Goal: Information Seeking & Learning: Learn about a topic

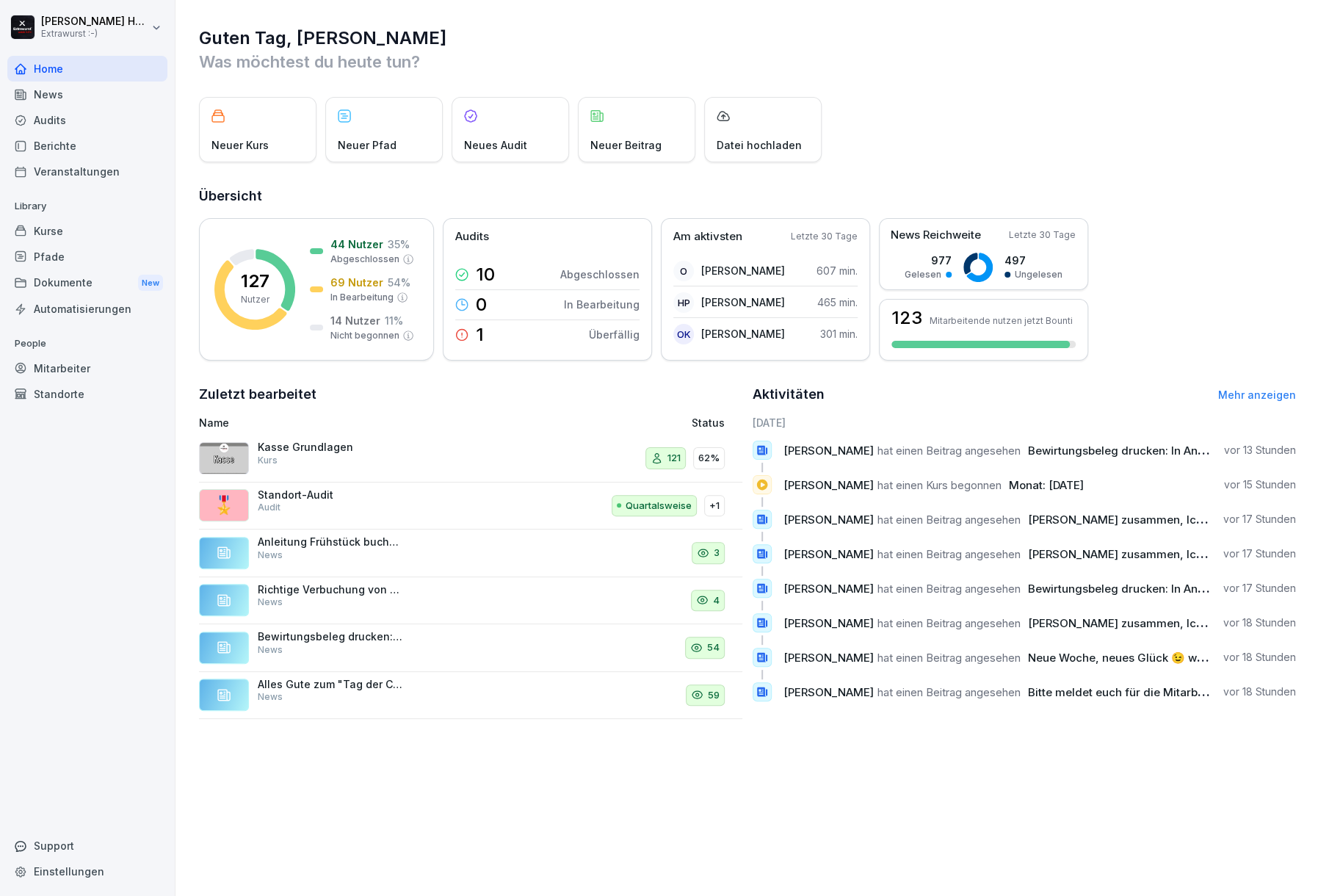
click at [84, 235] on div "Kurse" at bounding box center [87, 231] width 160 height 26
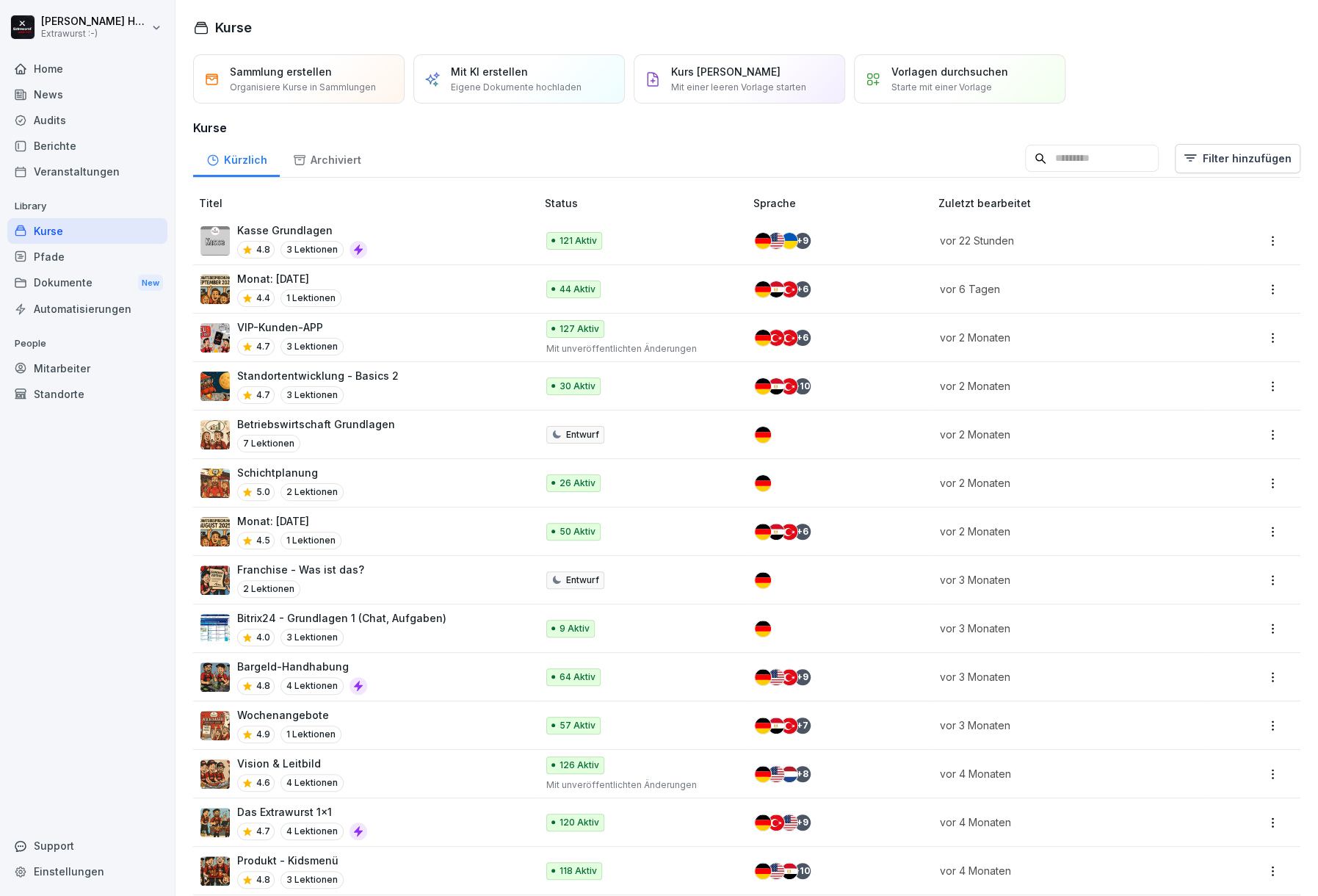
click at [1042, 153] on input at bounding box center [1092, 158] width 134 height 28
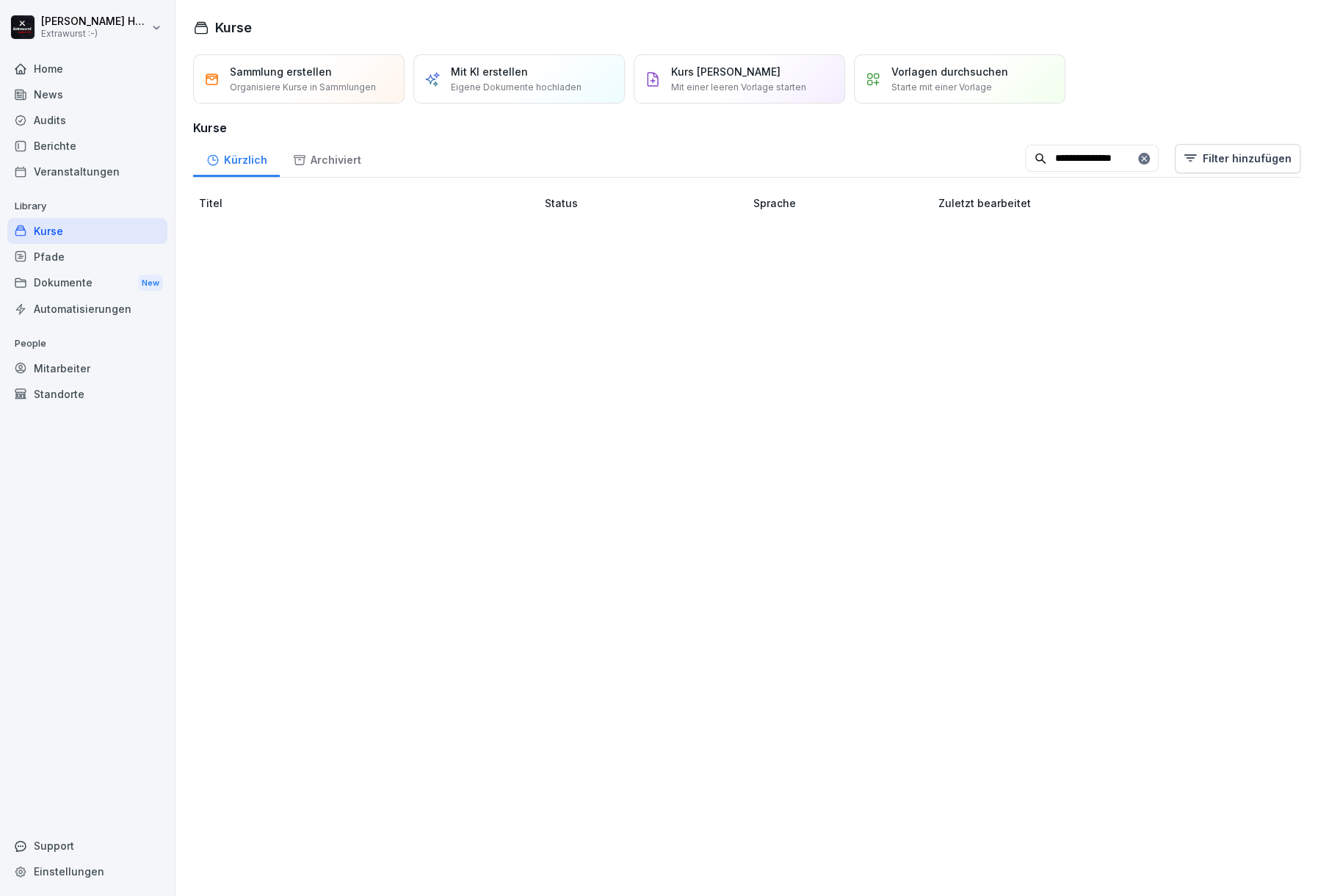
click at [1026, 155] on input "**********" at bounding box center [1092, 158] width 134 height 28
type input "**********"
click at [1141, 156] on icon at bounding box center [1143, 158] width 5 height 5
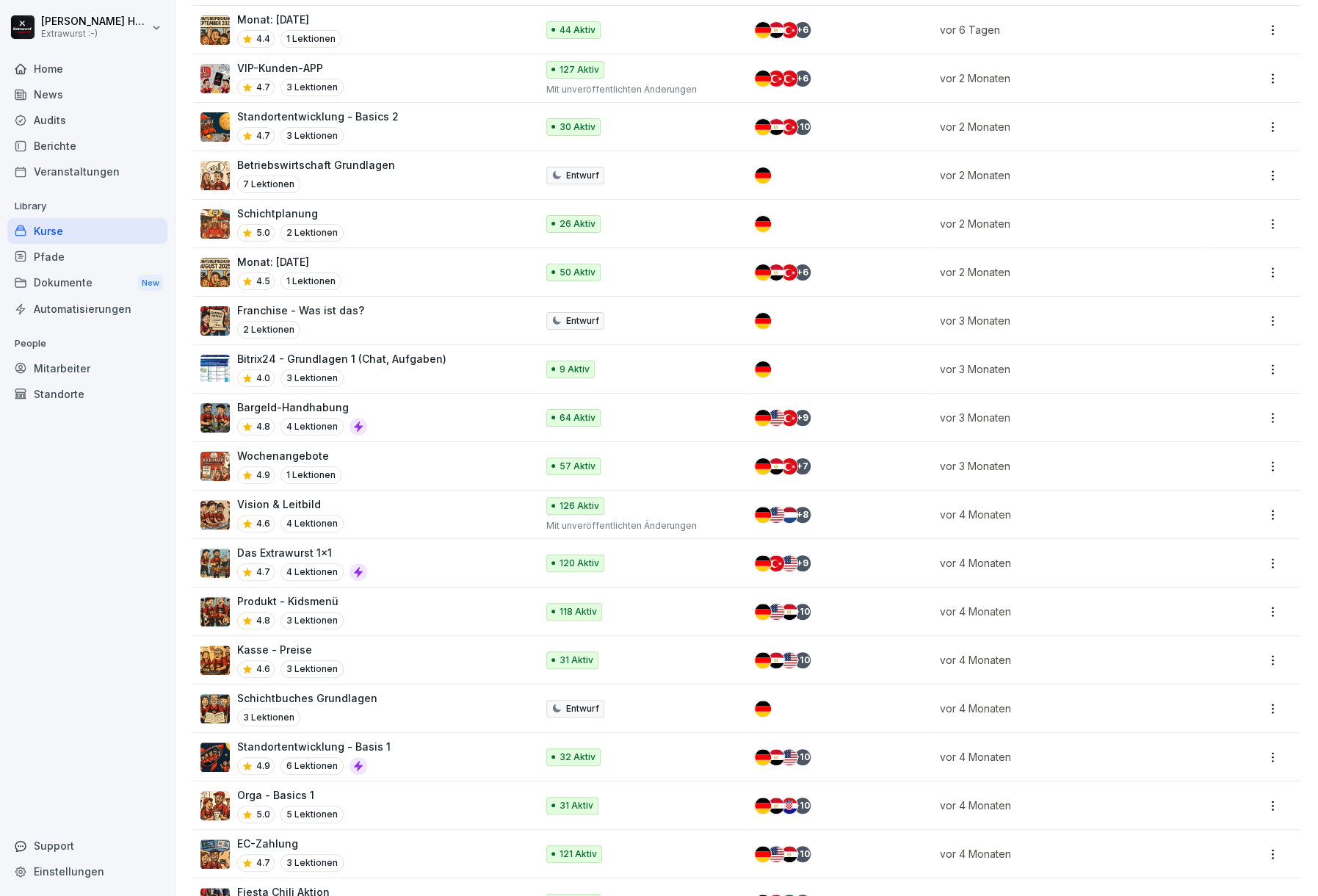
scroll to position [294, 0]
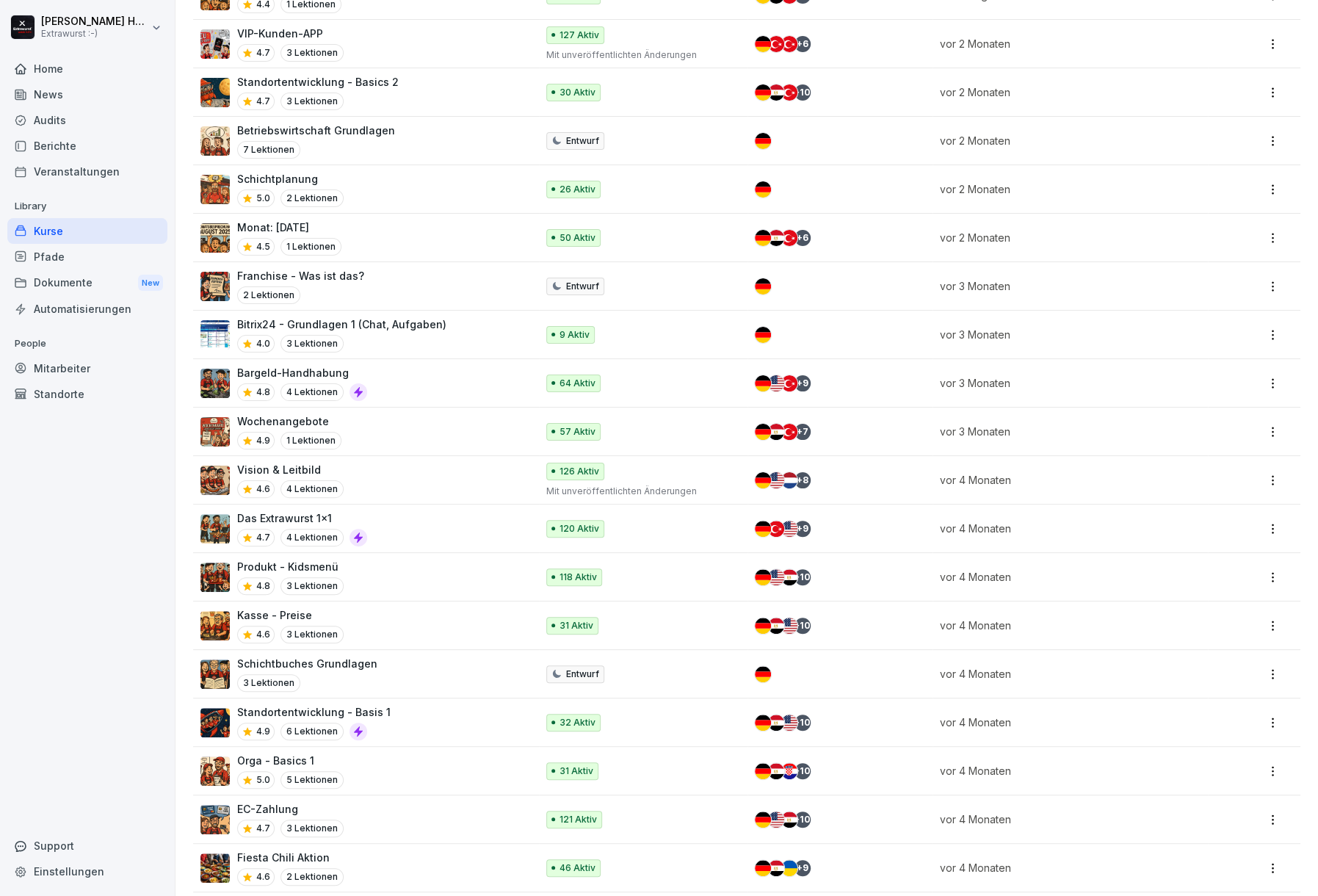
click at [368, 379] on div "Bargeld-Handhabung 4.8 4 Lektionen" at bounding box center [360, 383] width 321 height 36
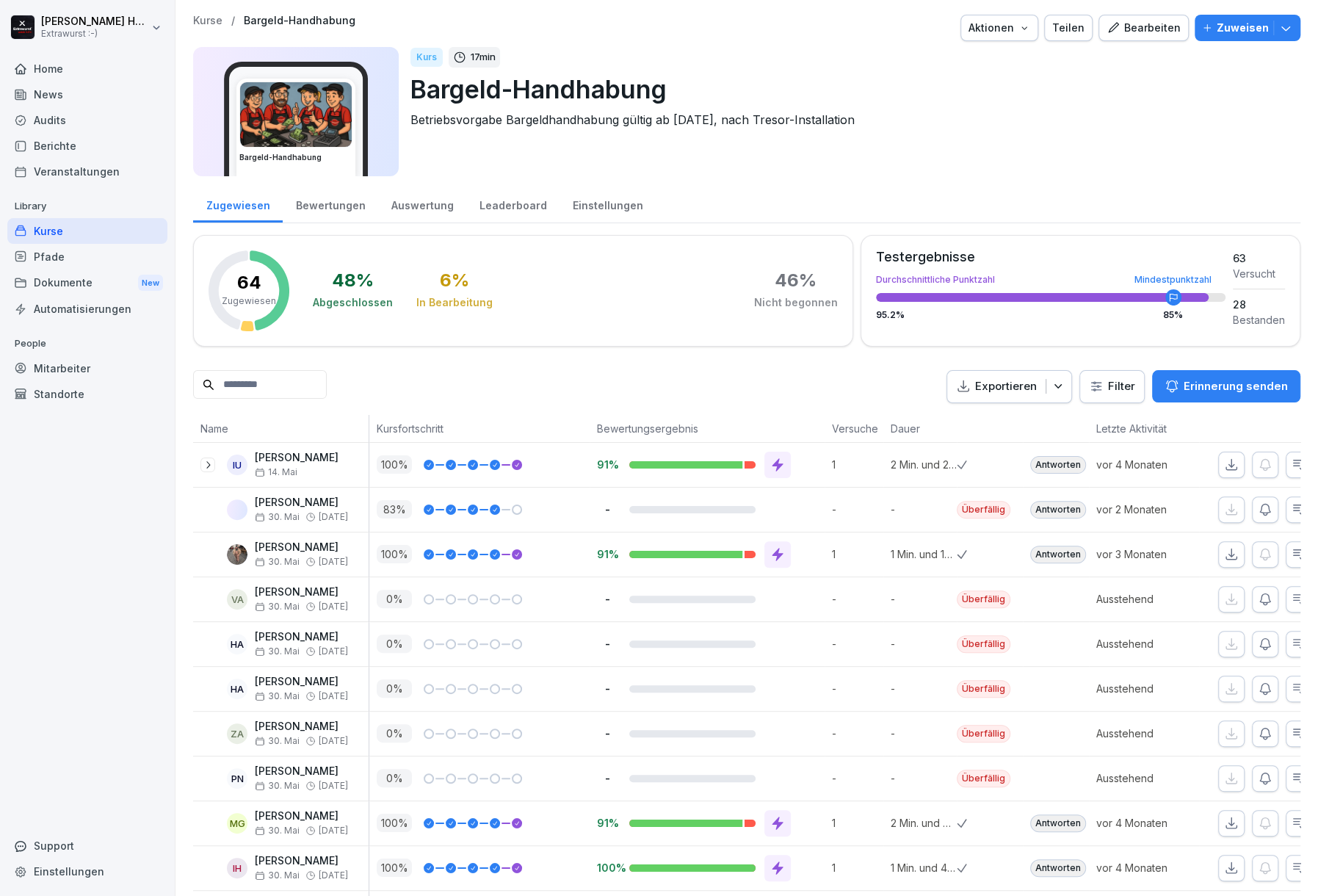
click at [1018, 33] on icon "button" at bounding box center [1024, 28] width 11 height 11
click at [1128, 97] on html "Kim Hagebaum Extrawurst :-) Home News Audits Berichte Veranstaltungen Library K…" at bounding box center [659, 448] width 1318 height 896
click at [1150, 32] on div "Bearbeiten" at bounding box center [1143, 28] width 74 height 16
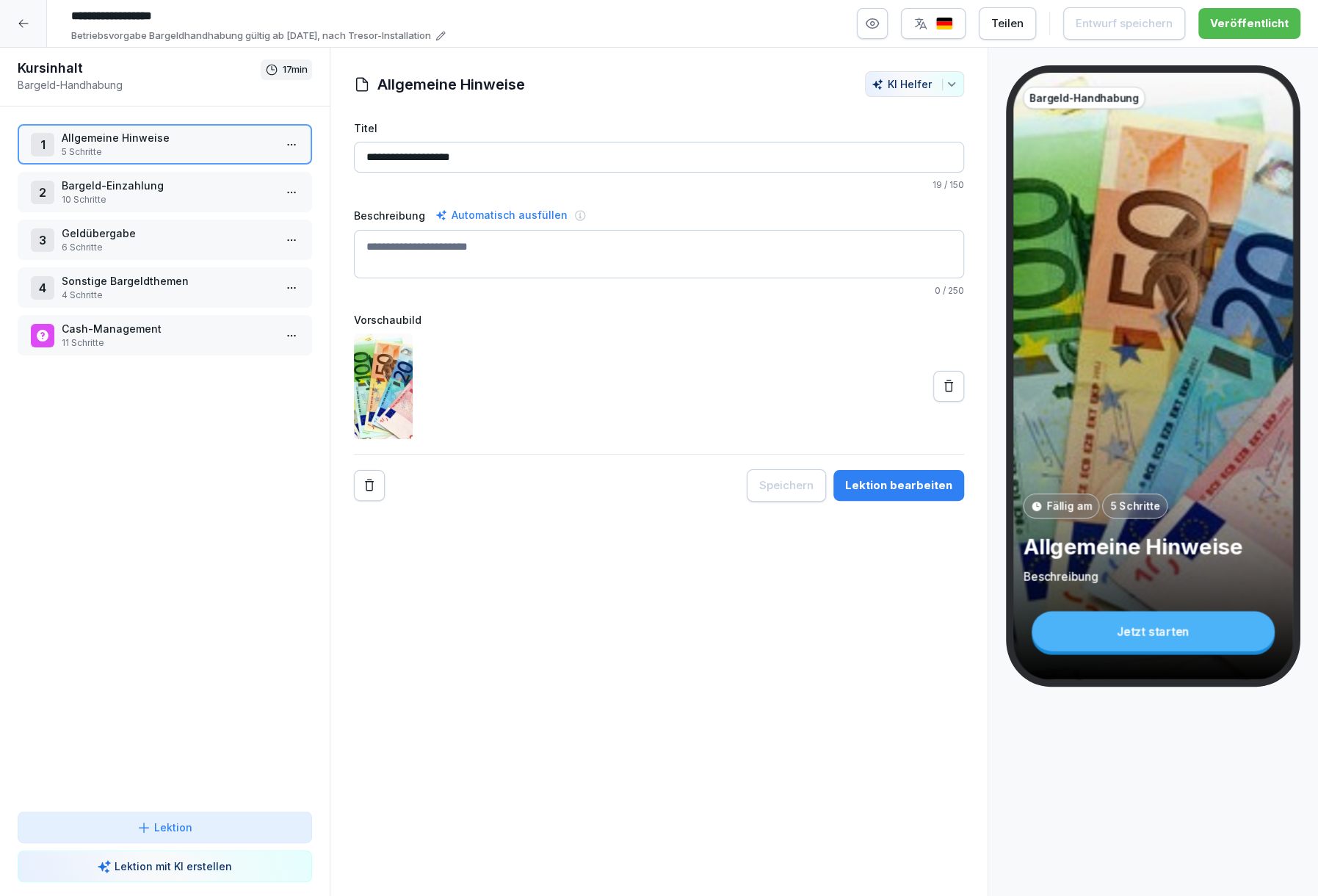
click at [166, 190] on p "Bargeld-Einzahlung" at bounding box center [168, 186] width 212 height 15
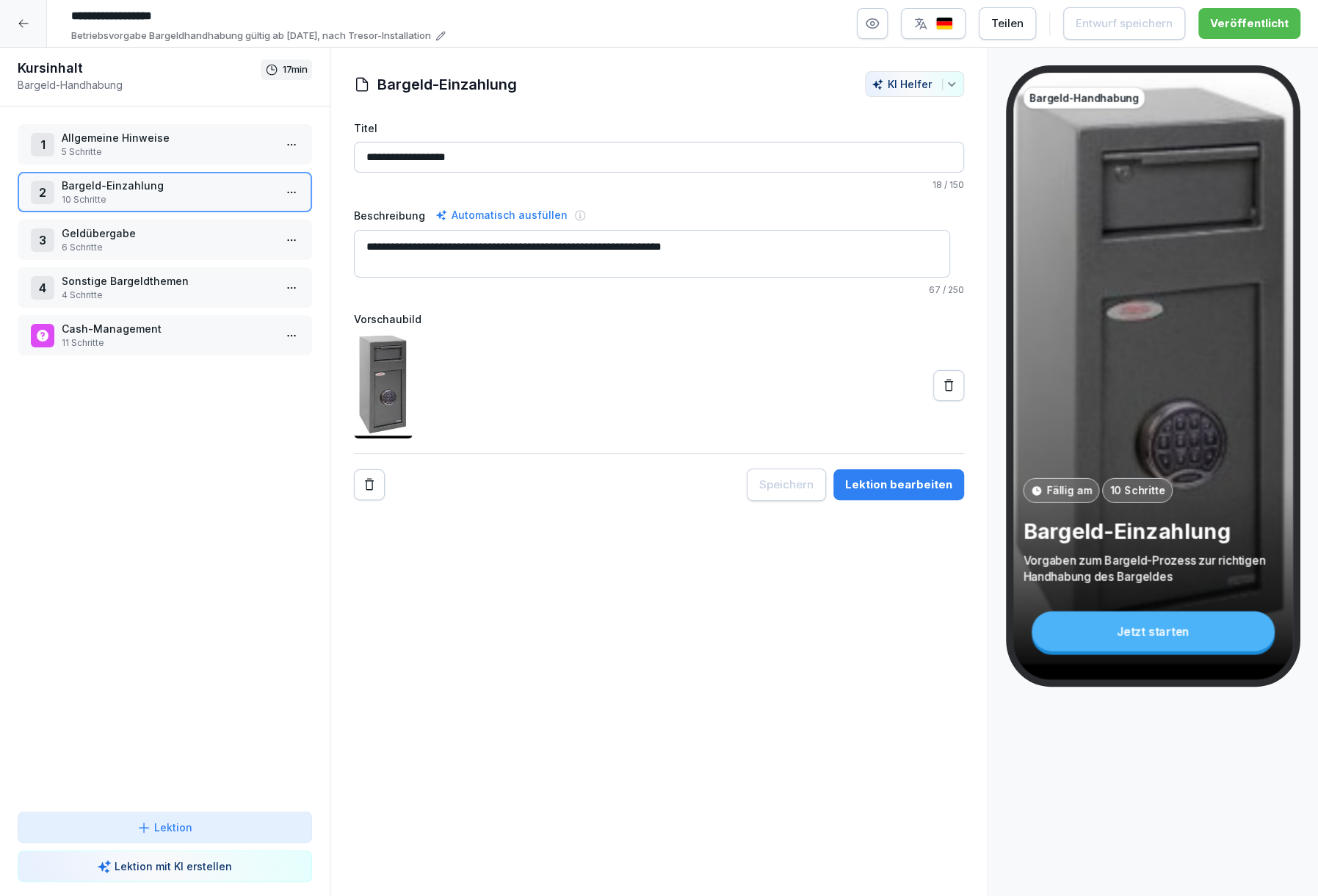
click at [251, 197] on p "10 Schritte" at bounding box center [168, 200] width 212 height 13
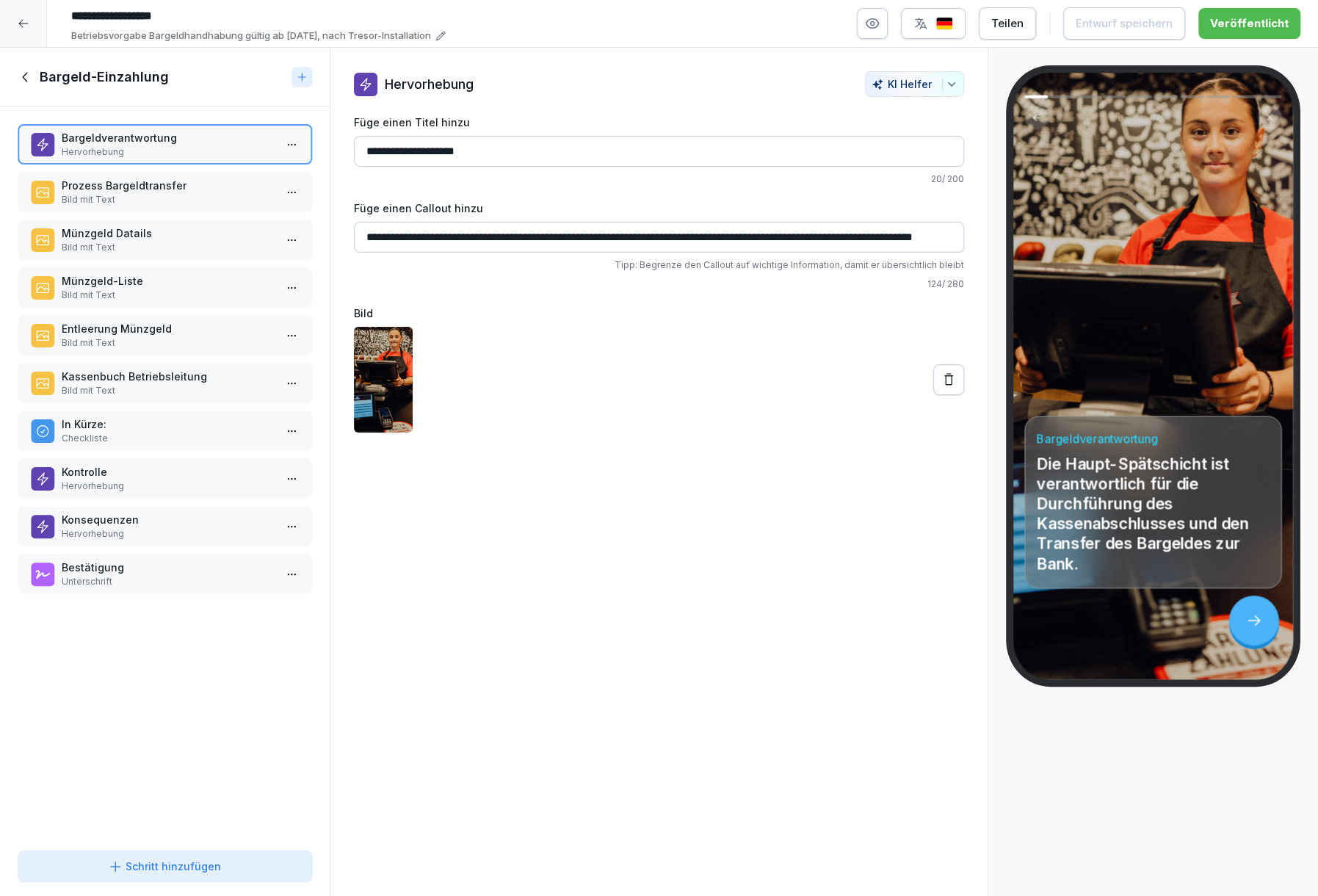
click at [204, 194] on p "Bild mit Text" at bounding box center [168, 200] width 212 height 13
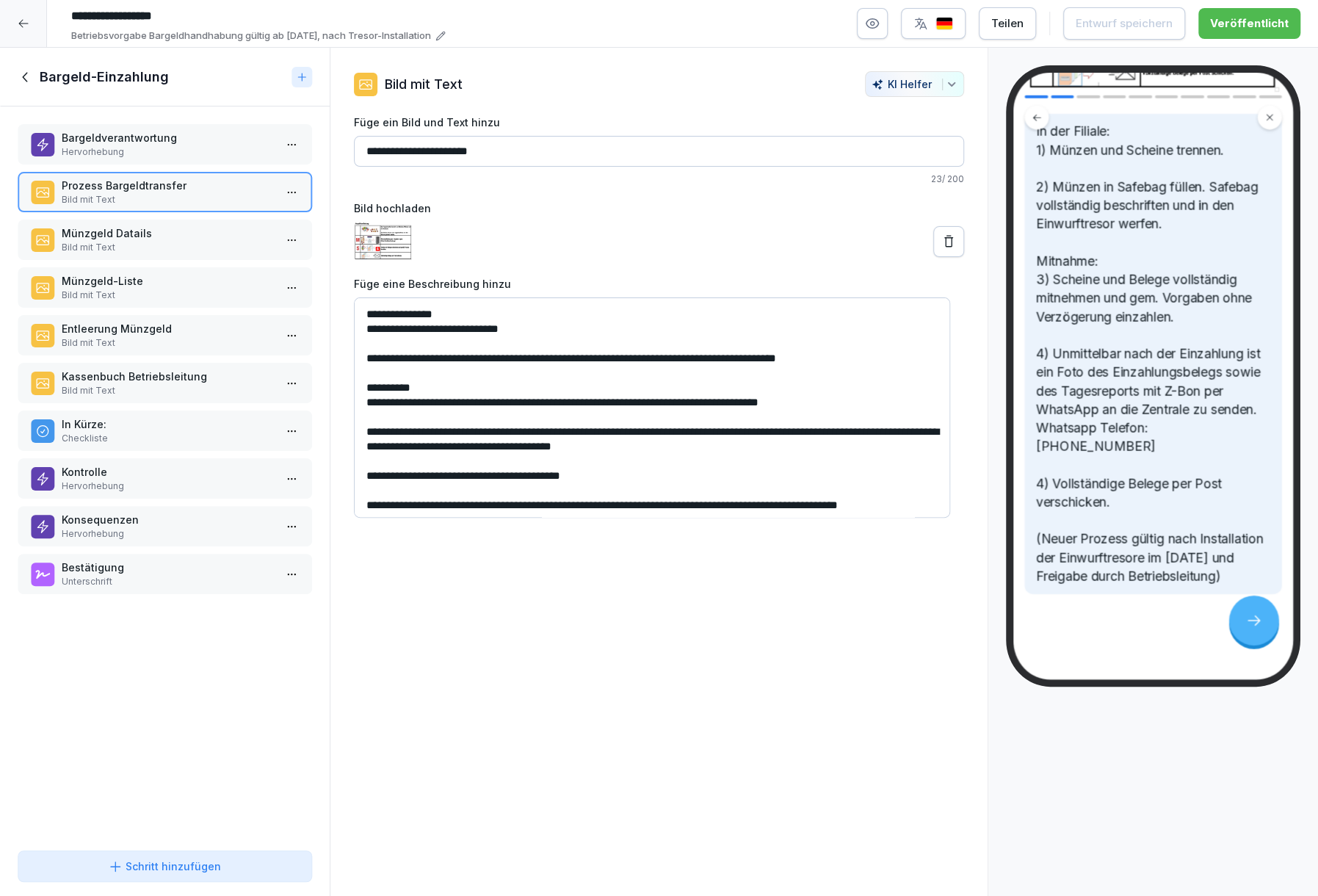
scroll to position [302, 0]
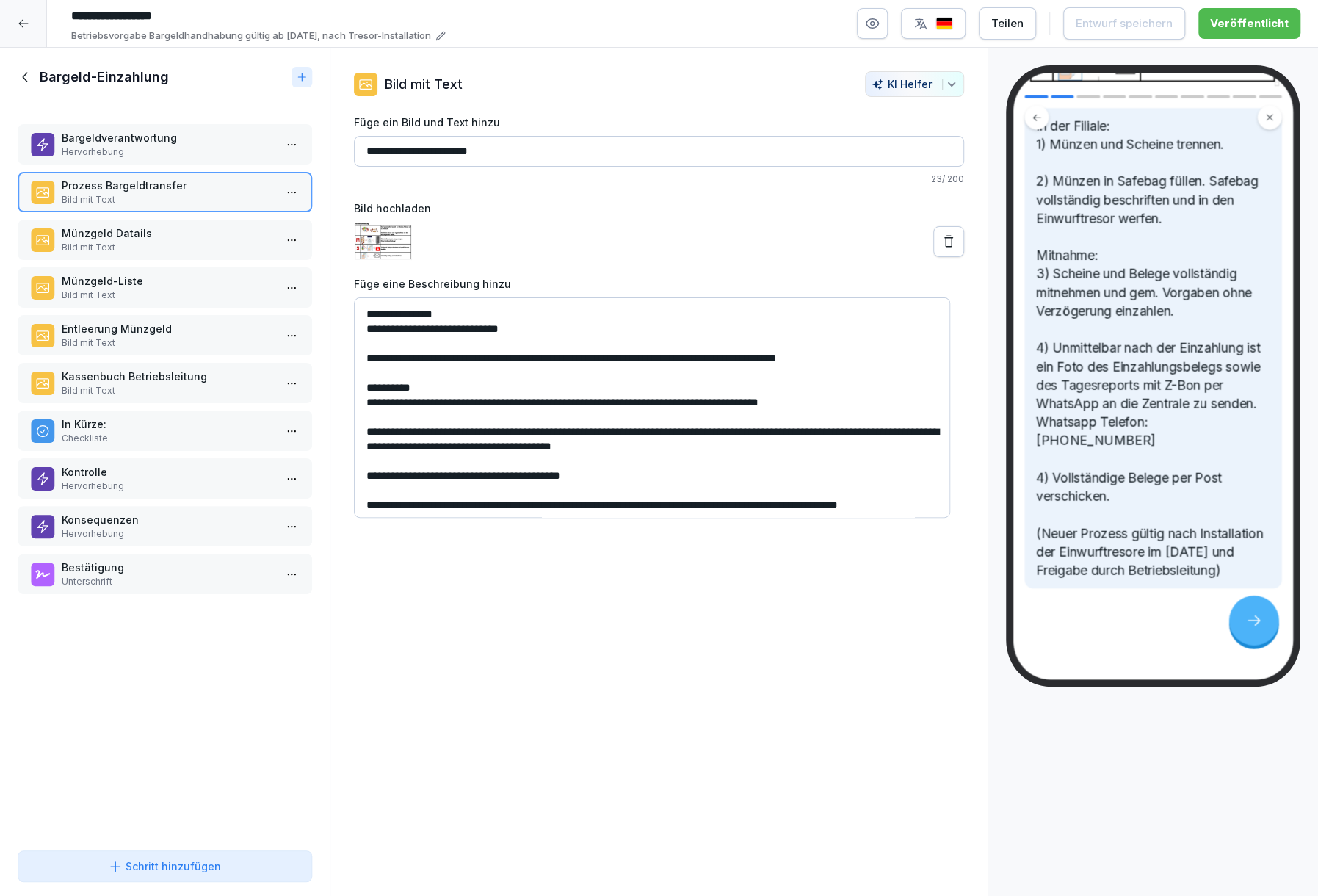
click at [198, 252] on p "Bild mit Text" at bounding box center [168, 248] width 212 height 13
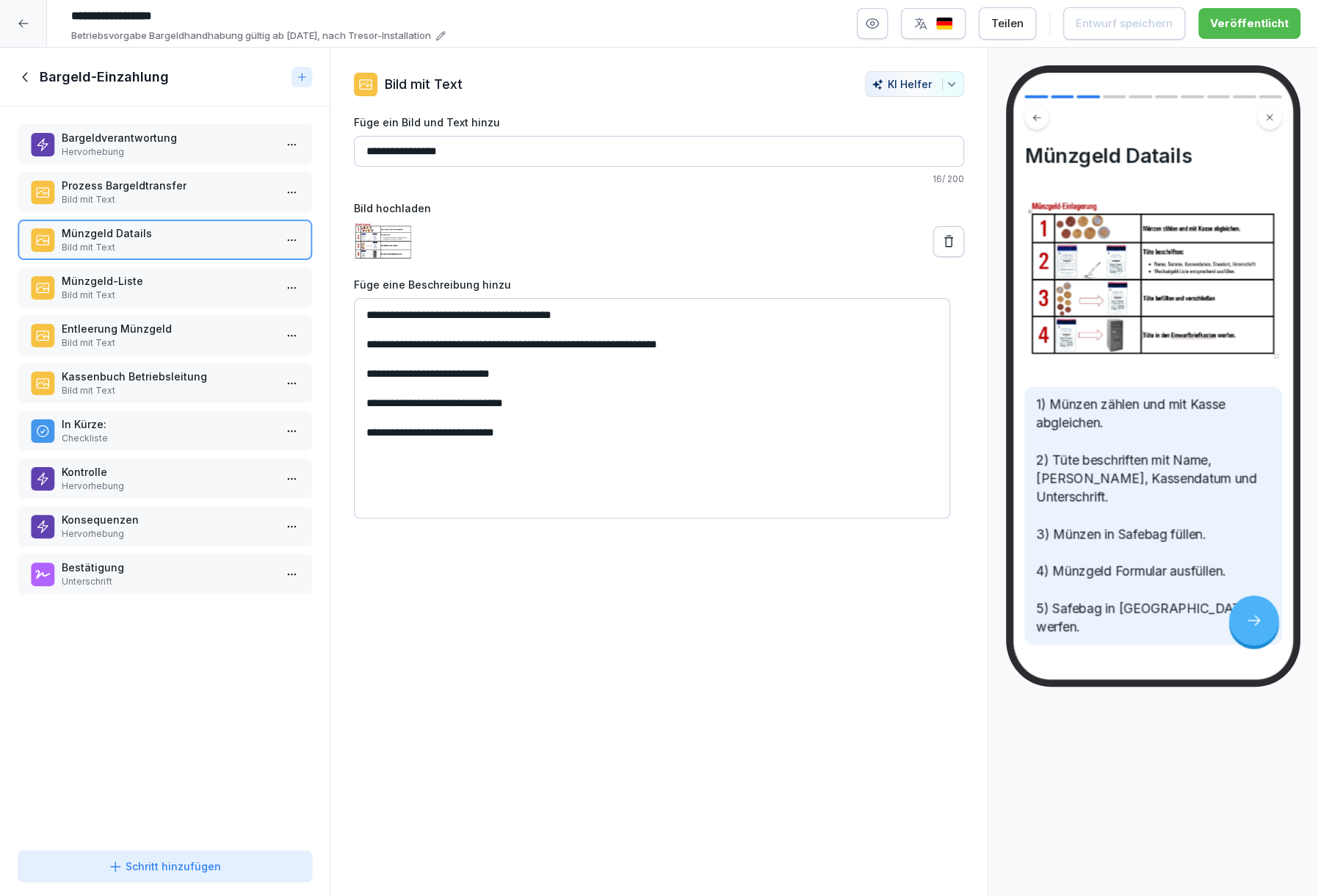
click at [168, 295] on p "Bild mit Text" at bounding box center [168, 295] width 212 height 13
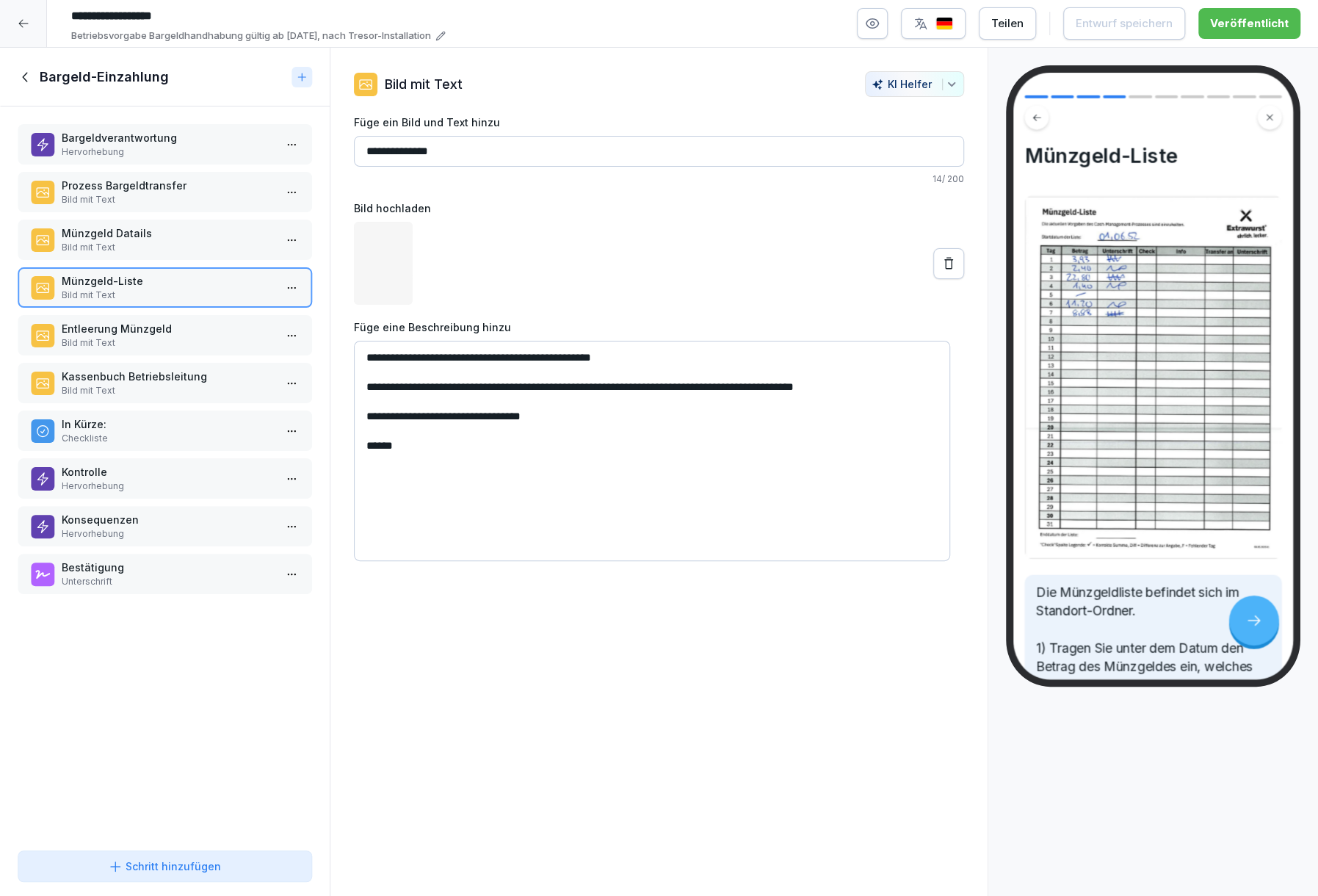
click at [165, 323] on p "Entleerung Münzgeld" at bounding box center [168, 328] width 212 height 15
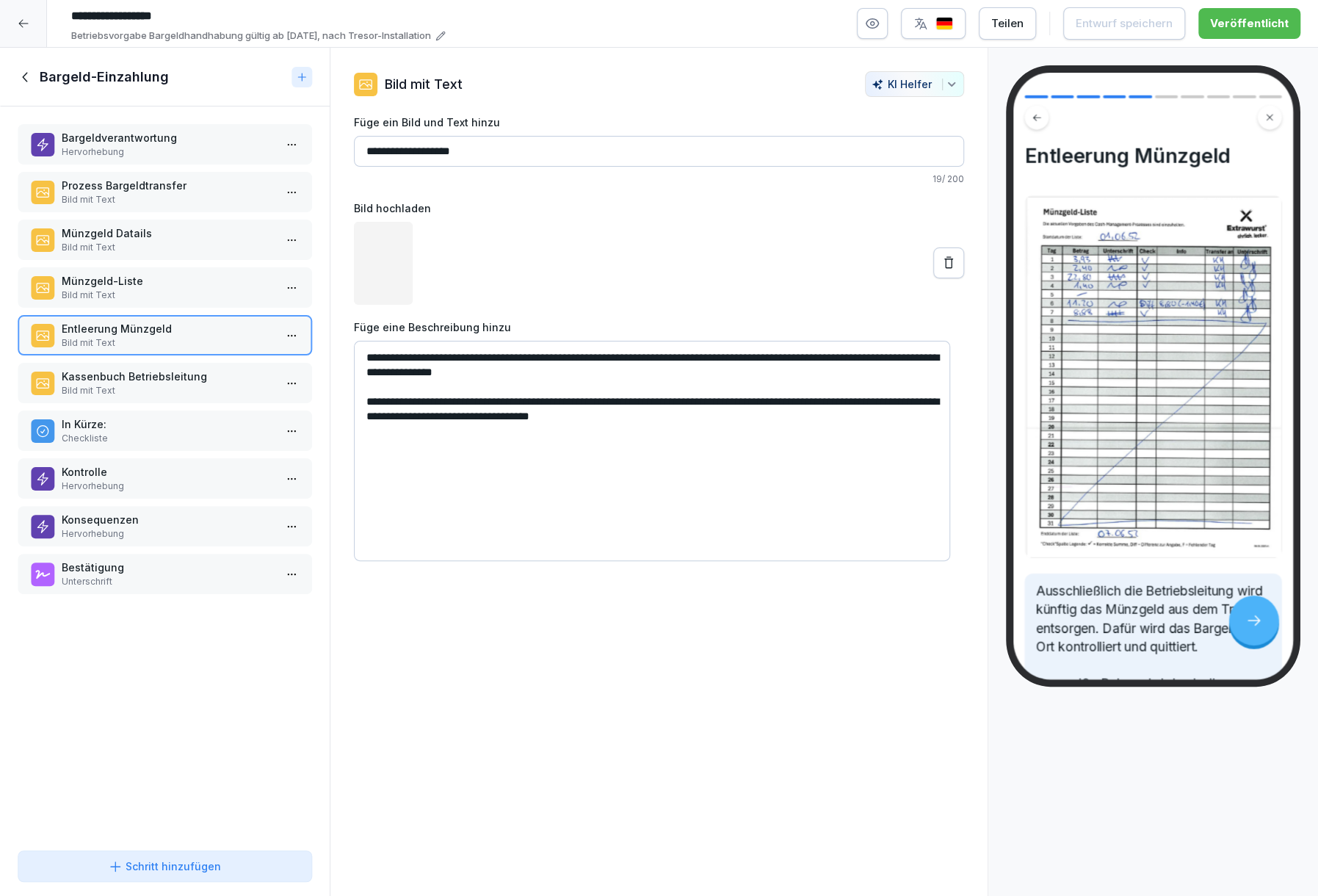
click at [178, 369] on p "Kassenbuch Betriebsleitung" at bounding box center [168, 376] width 212 height 15
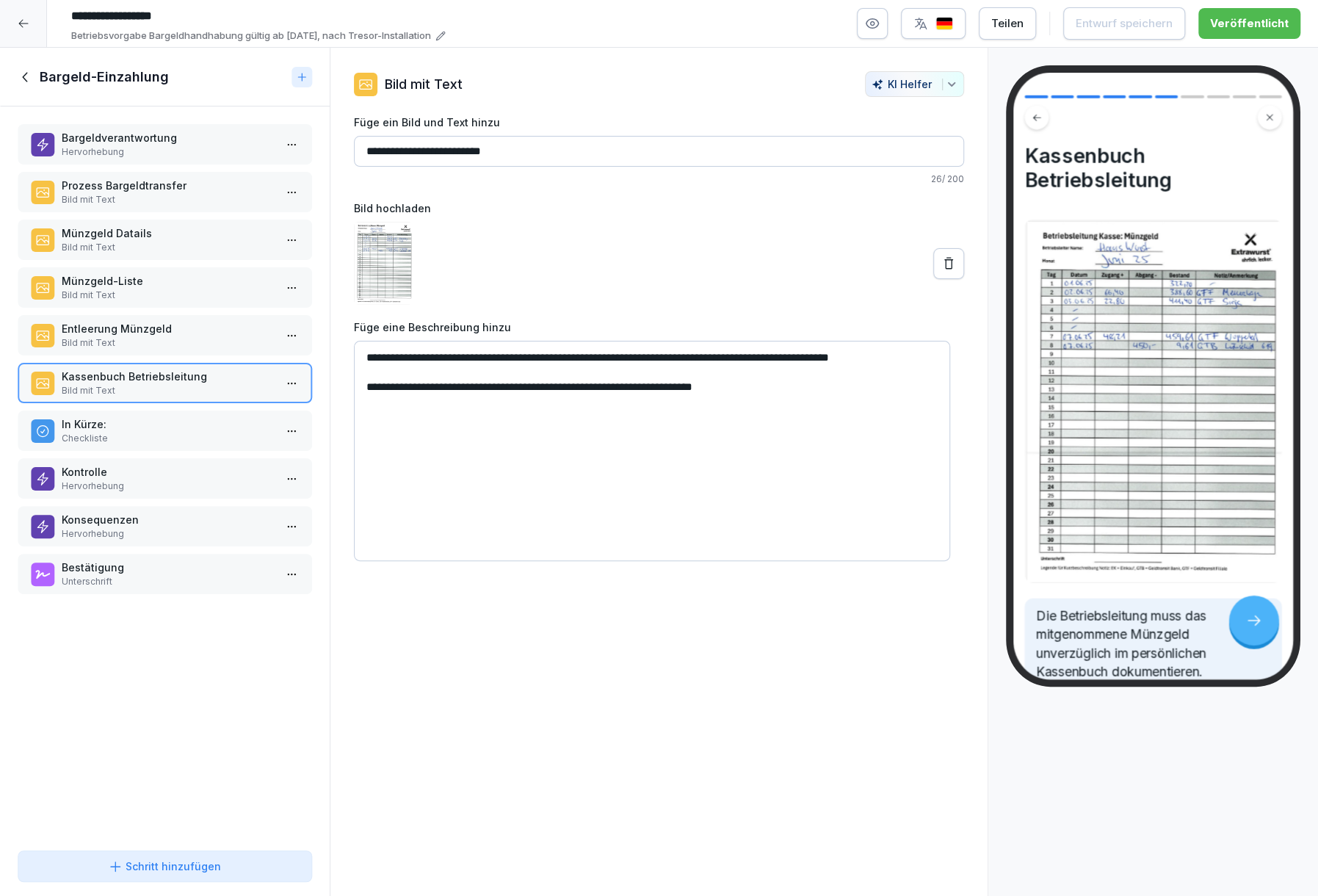
click at [178, 398] on div "Kassenbuch Betriebsleitung Bild mit Text" at bounding box center [165, 383] width 295 height 40
click at [177, 437] on p "Checkliste" at bounding box center [168, 438] width 212 height 13
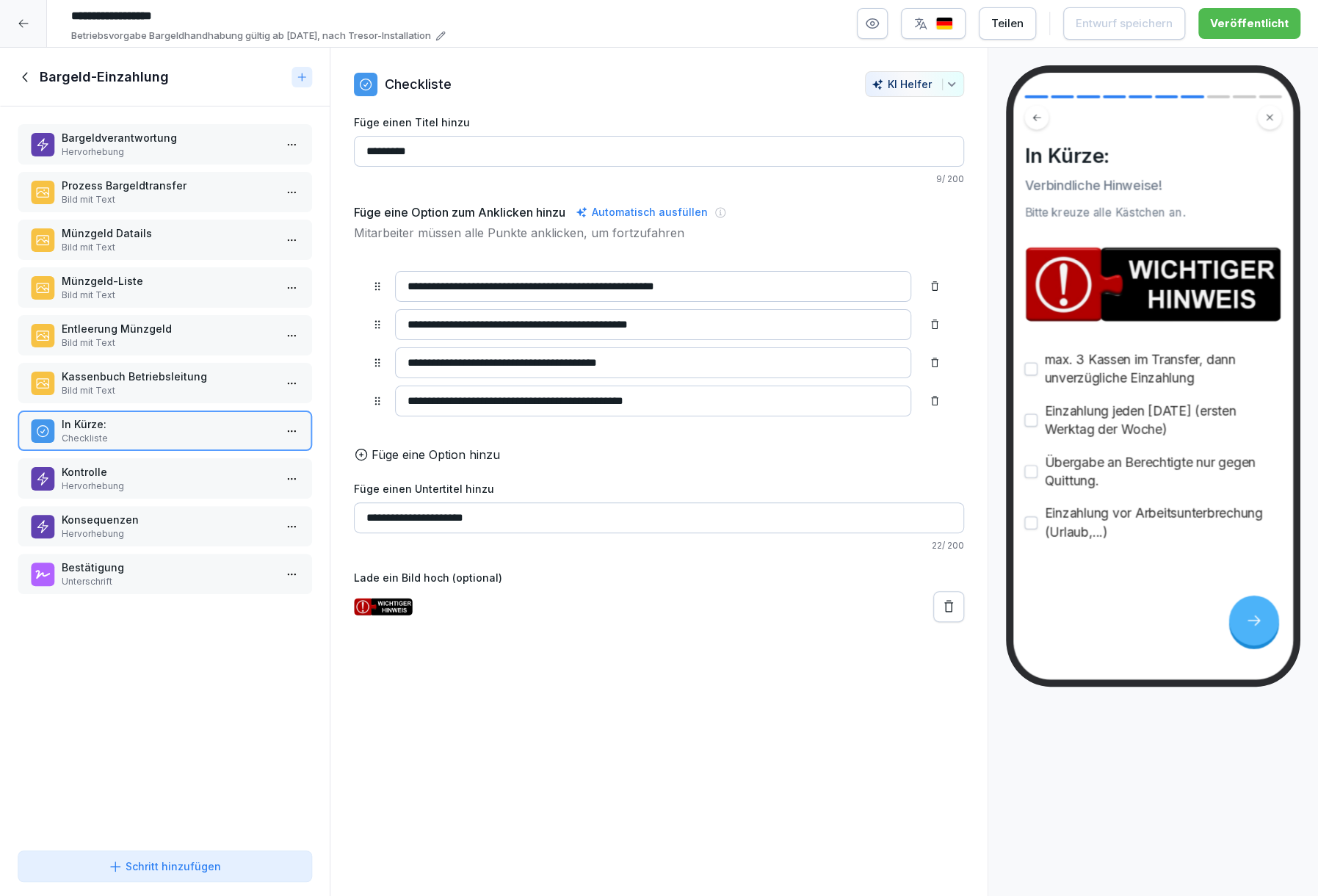
click at [187, 452] on div "Bargeldverantwortung Hervorhebung Prozess Bargeldtransfer Bild mit Text Münzgel…" at bounding box center [165, 475] width 329 height 738
click at [183, 483] on p "Hervorhebung" at bounding box center [168, 486] width 212 height 13
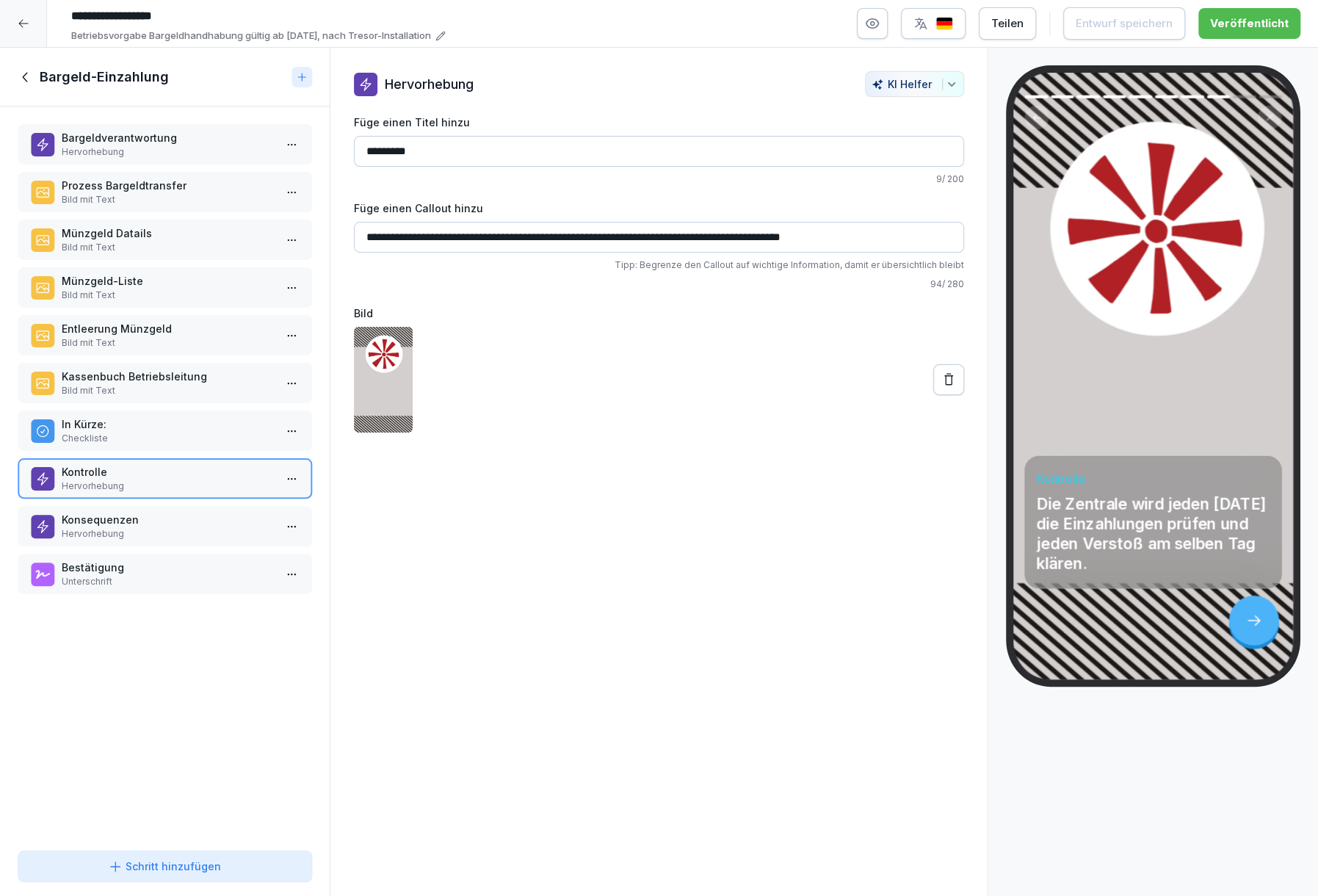
click at [150, 526] on p "Konsequenzen" at bounding box center [168, 520] width 212 height 15
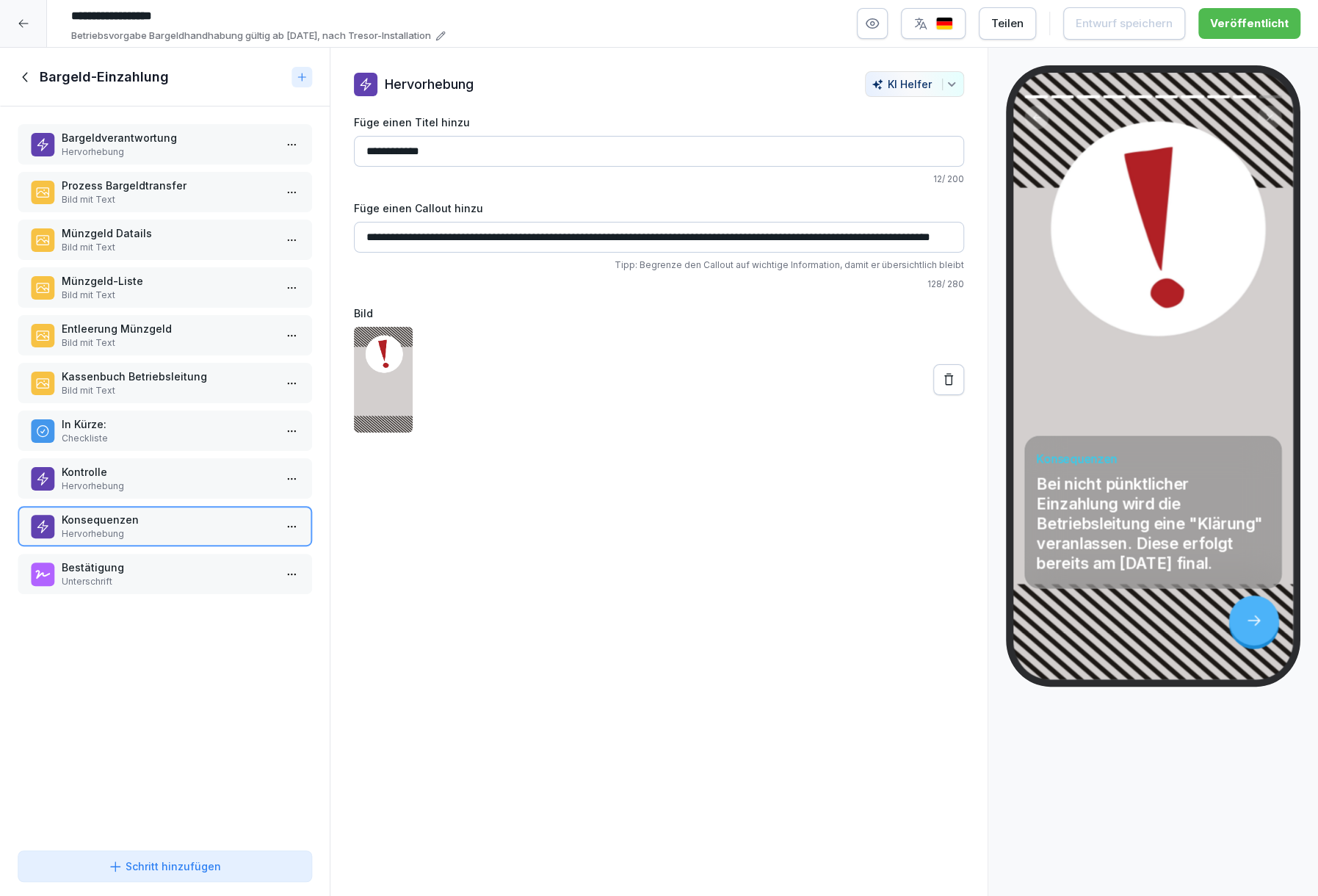
click at [144, 563] on p "Bestätigung" at bounding box center [168, 568] width 212 height 15
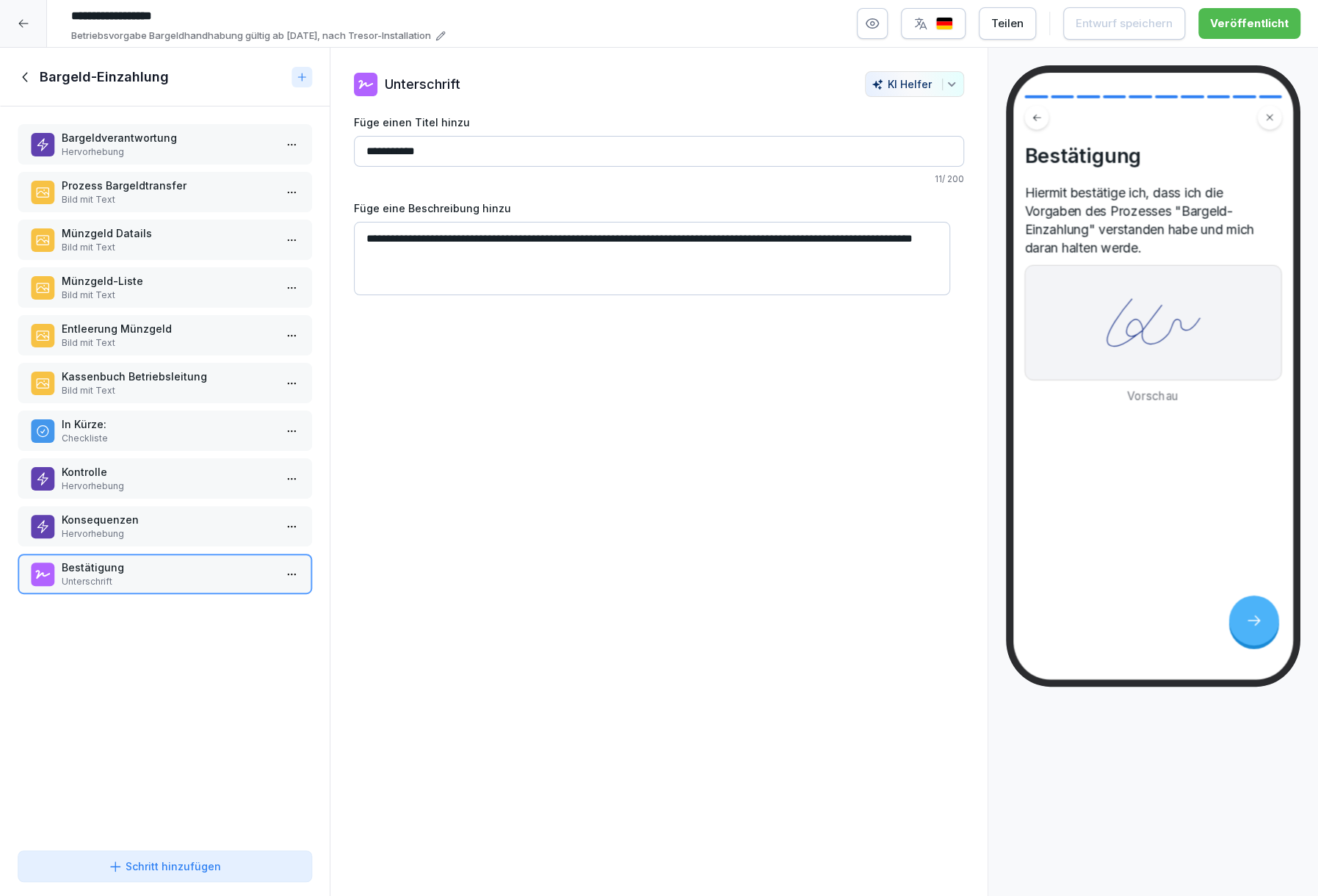
click at [127, 153] on p "Hervorhebung" at bounding box center [168, 152] width 212 height 13
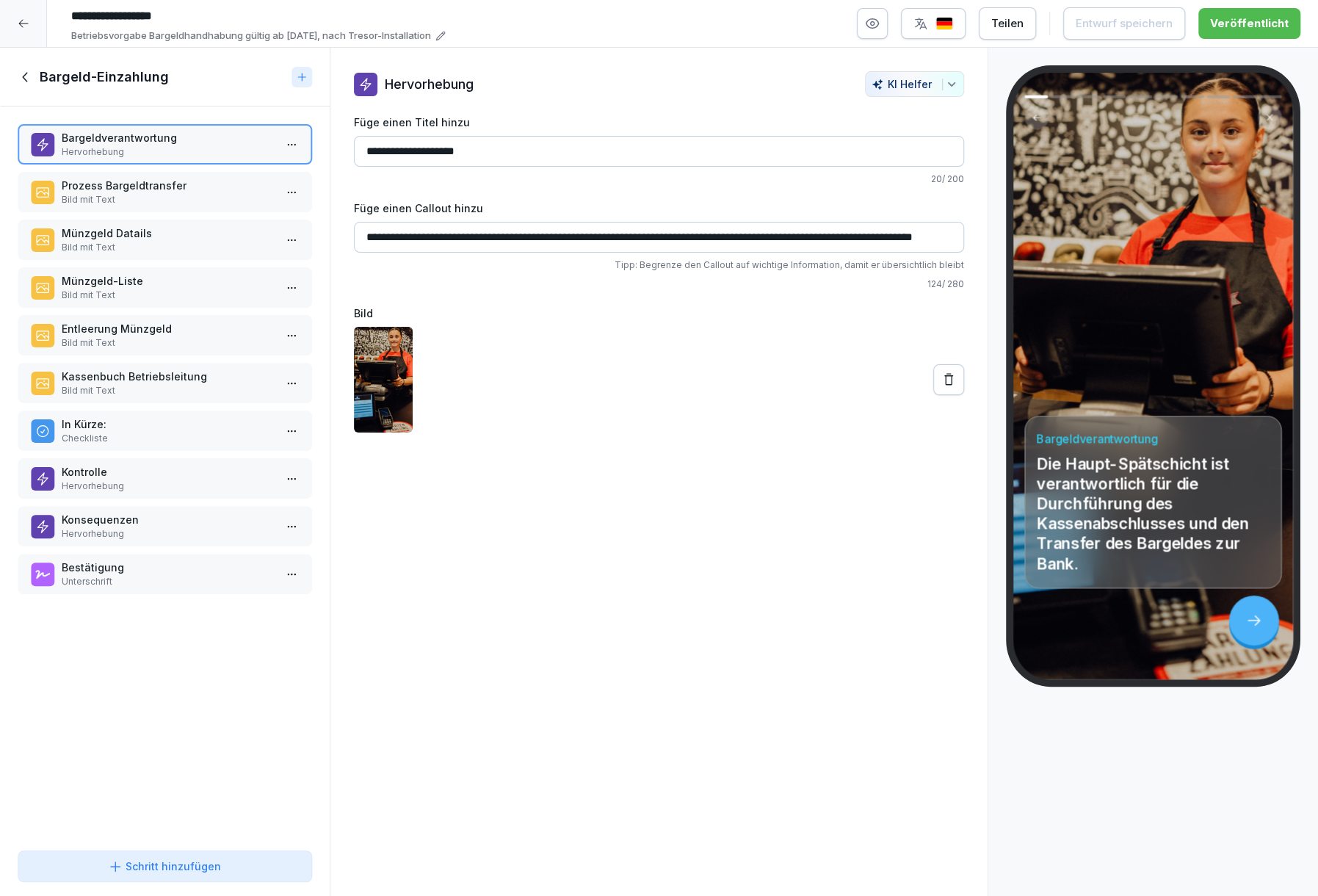
click at [122, 192] on p "Prozess Bargeldtransfer" at bounding box center [168, 186] width 212 height 15
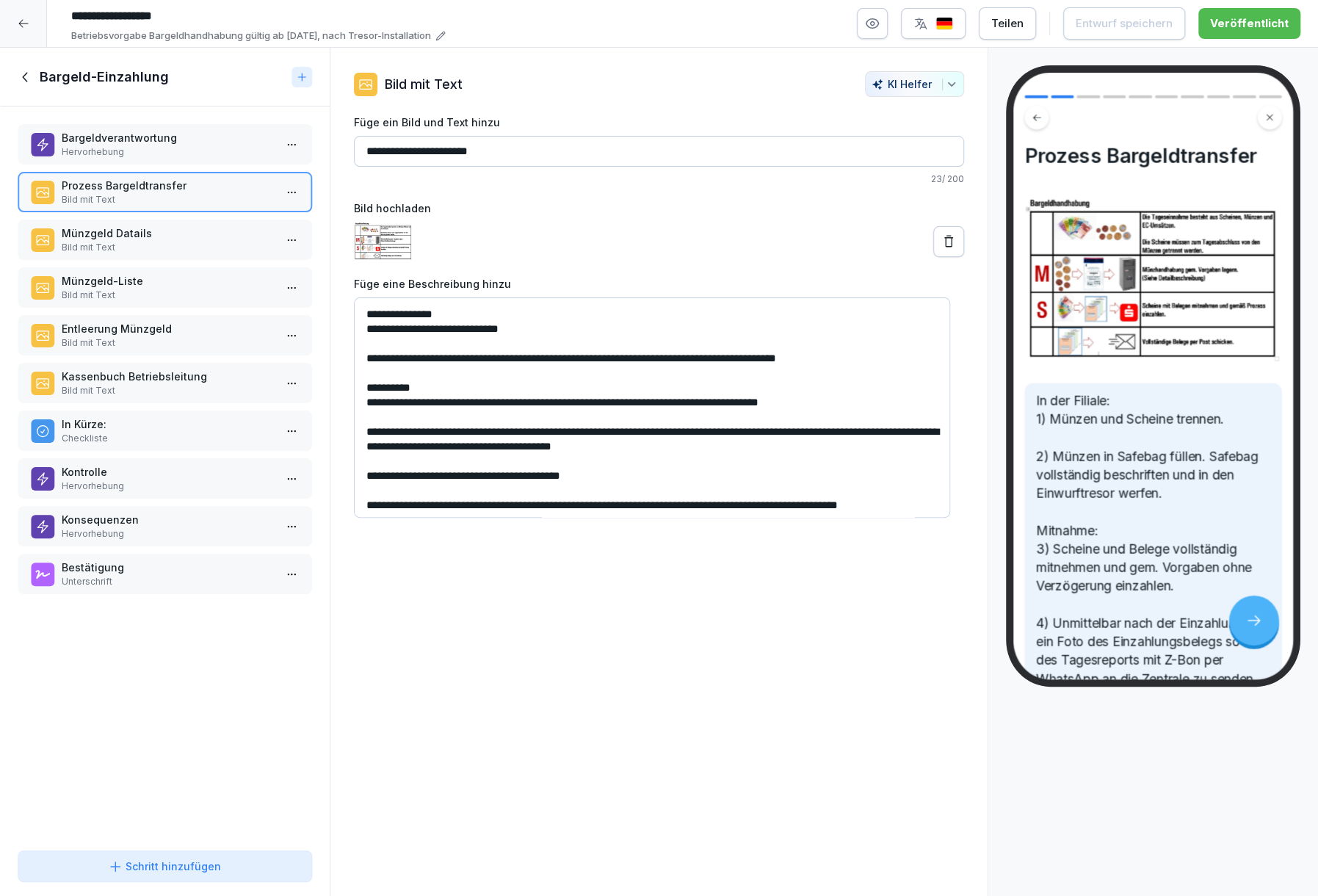
click at [25, 80] on icon at bounding box center [25, 77] width 16 height 16
